Goal: Information Seeking & Learning: Learn about a topic

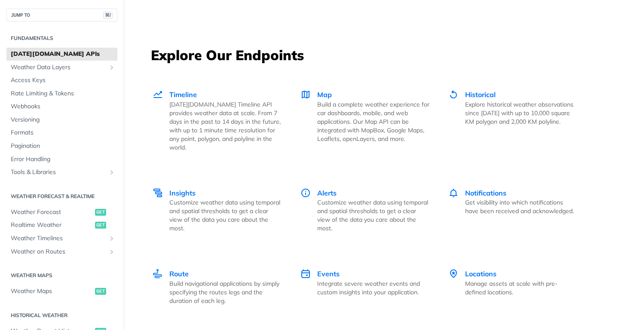
scroll to position [1155, 0]
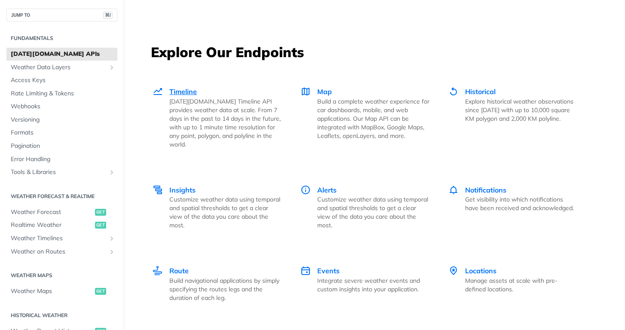
click at [187, 88] on span "Timeline" at bounding box center [183, 91] width 28 height 9
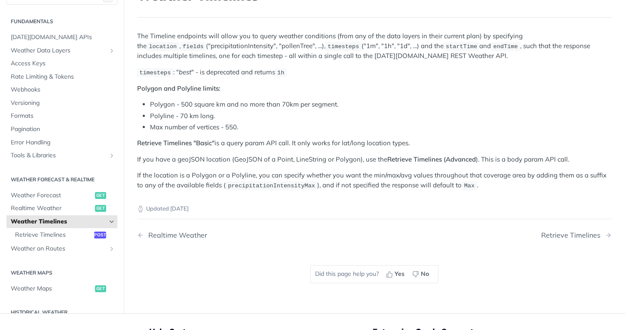
scroll to position [70, 0]
click at [56, 192] on span "Weather Forecast" at bounding box center [52, 196] width 82 height 9
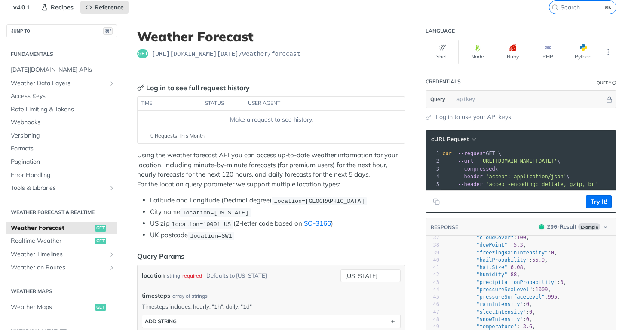
scroll to position [30, 0]
click at [593, 54] on button "Python" at bounding box center [583, 52] width 33 height 25
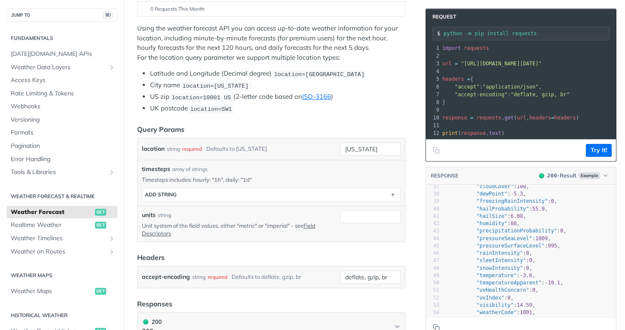
scroll to position [161, 0]
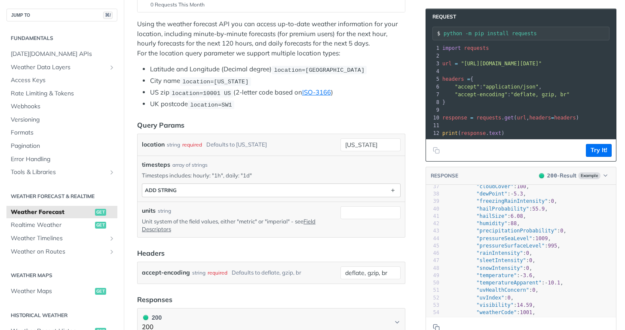
click at [189, 188] on button "ADD string" at bounding box center [271, 190] width 258 height 13
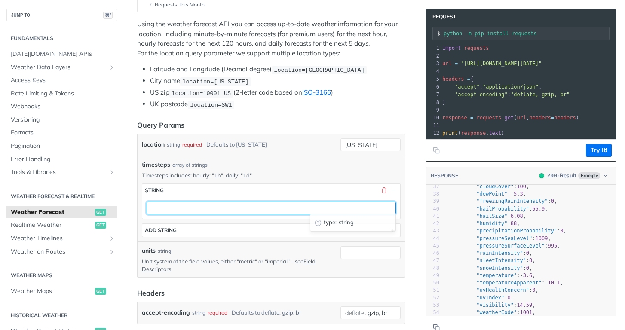
click at [194, 209] on input "text" at bounding box center [271, 208] width 249 height 13
type input "u"
type input "temp"
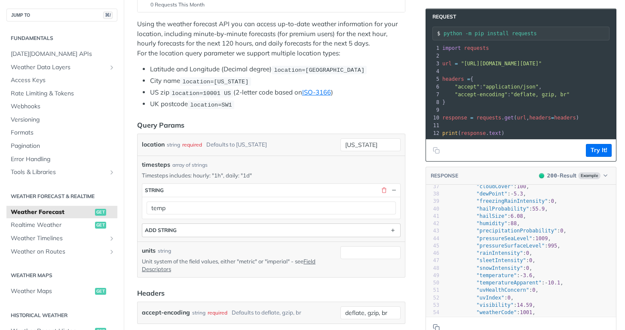
click at [194, 227] on button "ADD string" at bounding box center [271, 230] width 258 height 13
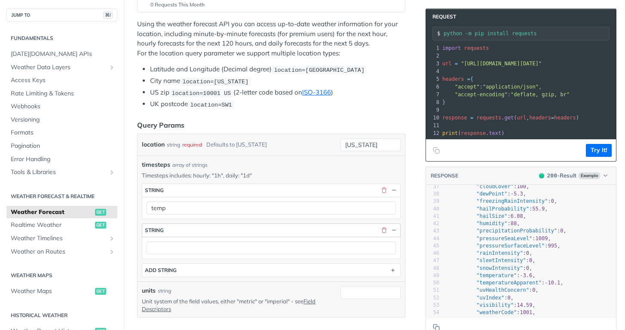
click at [380, 229] on div "button" at bounding box center [388, 231] width 20 height 8
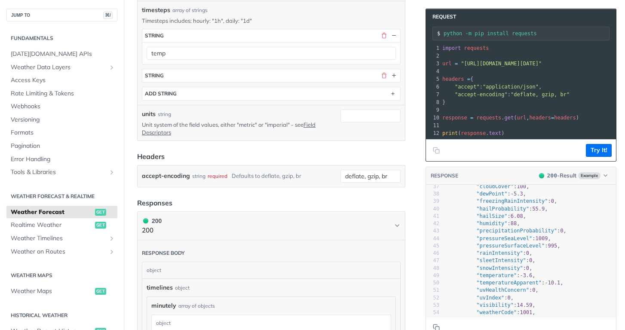
scroll to position [317, 0]
click at [168, 221] on button "200 200" at bounding box center [271, 224] width 259 height 19
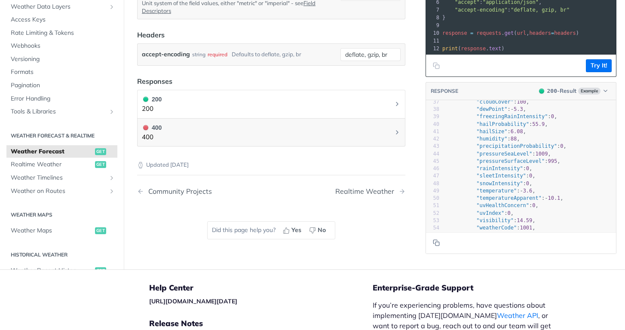
scroll to position [444, 0]
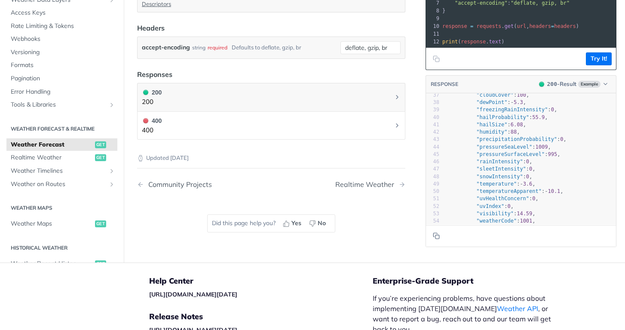
click at [205, 119] on button "400 400" at bounding box center [271, 125] width 259 height 19
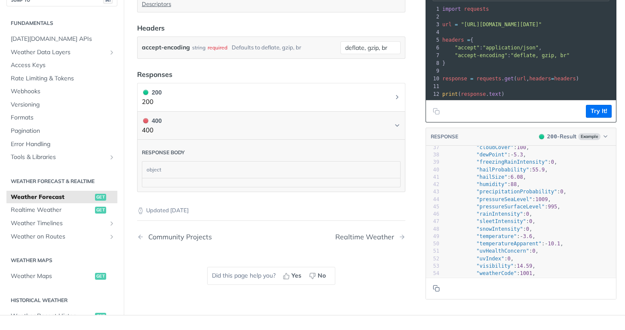
click at [206, 91] on button "200 200" at bounding box center [271, 97] width 259 height 19
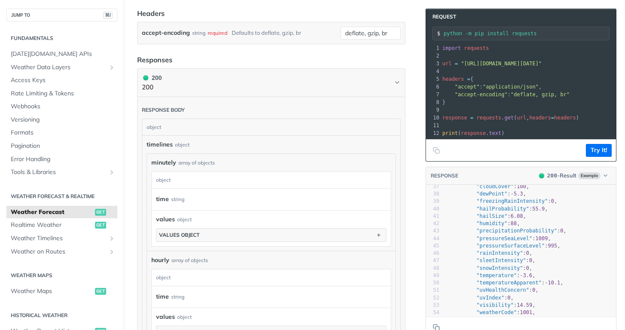
scroll to position [459, 0]
click at [206, 91] on h1 "200 200" at bounding box center [271, 83] width 268 height 29
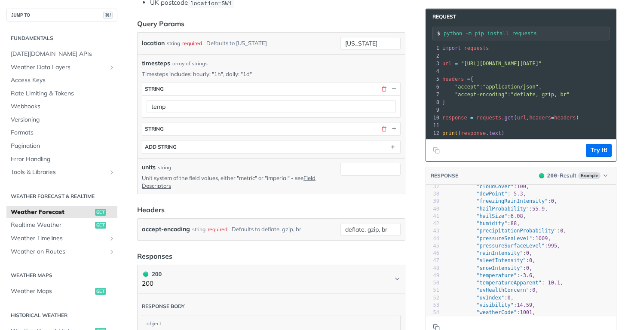
scroll to position [262, 0]
click at [61, 67] on span "Weather Data Layers" at bounding box center [58, 67] width 95 height 9
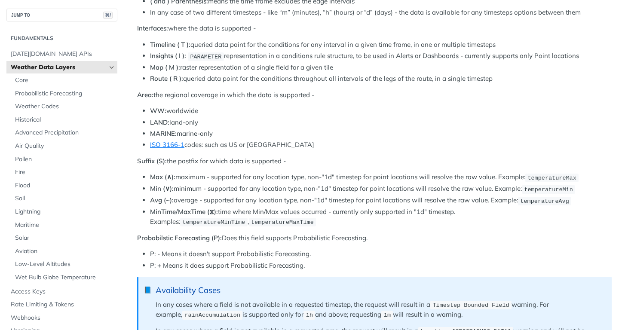
scroll to position [424, 0]
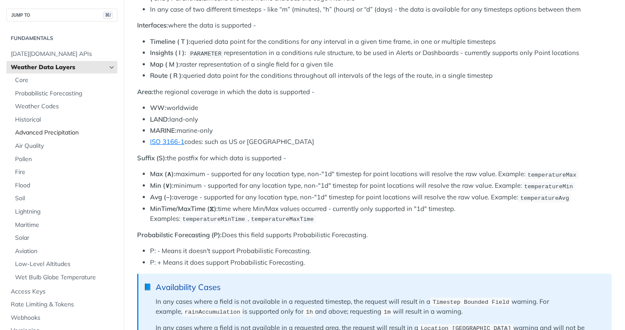
click at [46, 132] on span "Advanced Precipitation" at bounding box center [65, 133] width 100 height 9
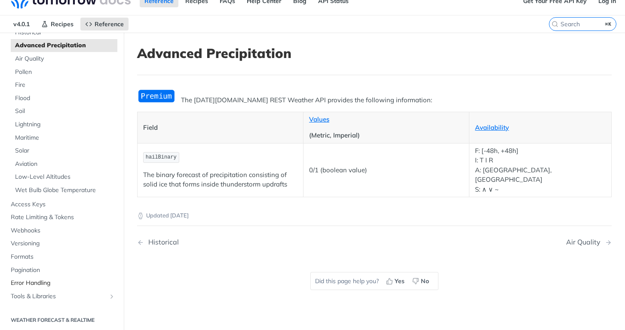
scroll to position [120, 0]
click at [23, 227] on span "Webhooks" at bounding box center [63, 230] width 104 height 9
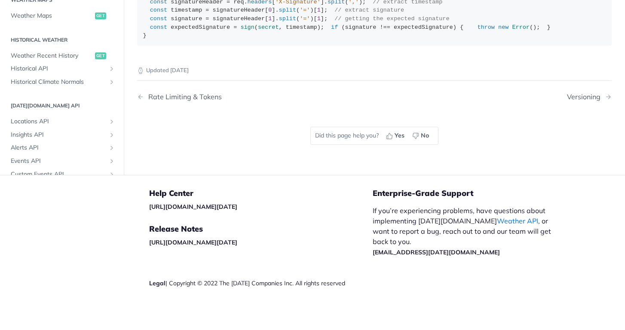
scroll to position [918, 0]
